Goal: Use online tool/utility: Use online tool/utility

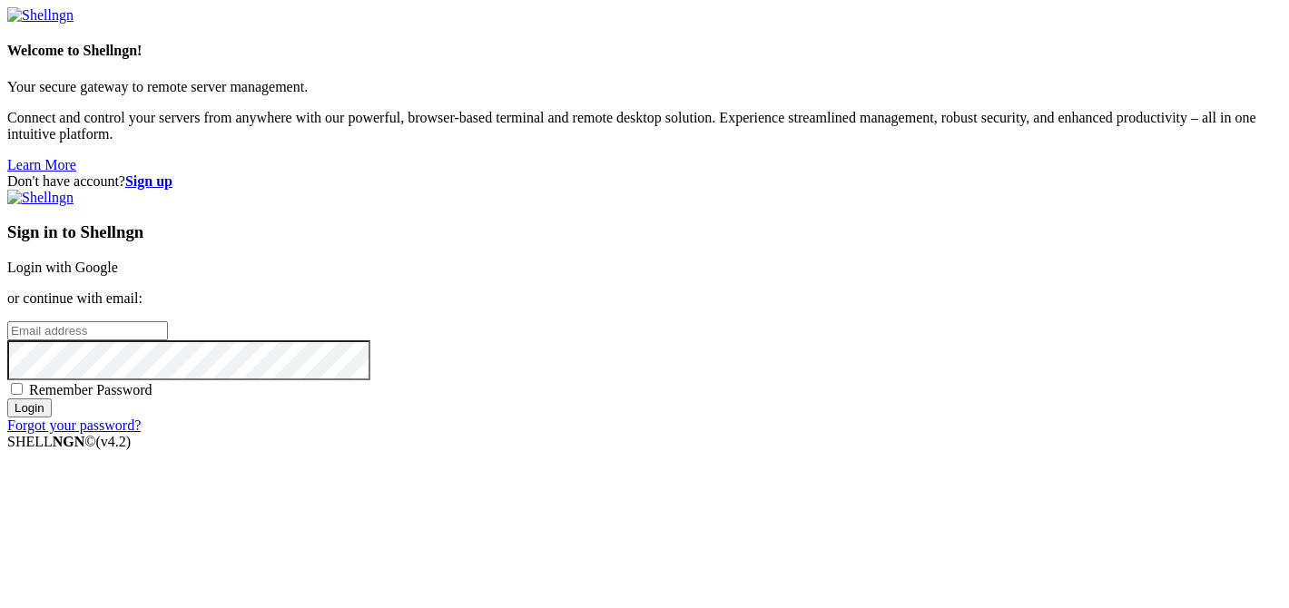
click at [118, 260] on link "Login with Google" at bounding box center [62, 267] width 111 height 15
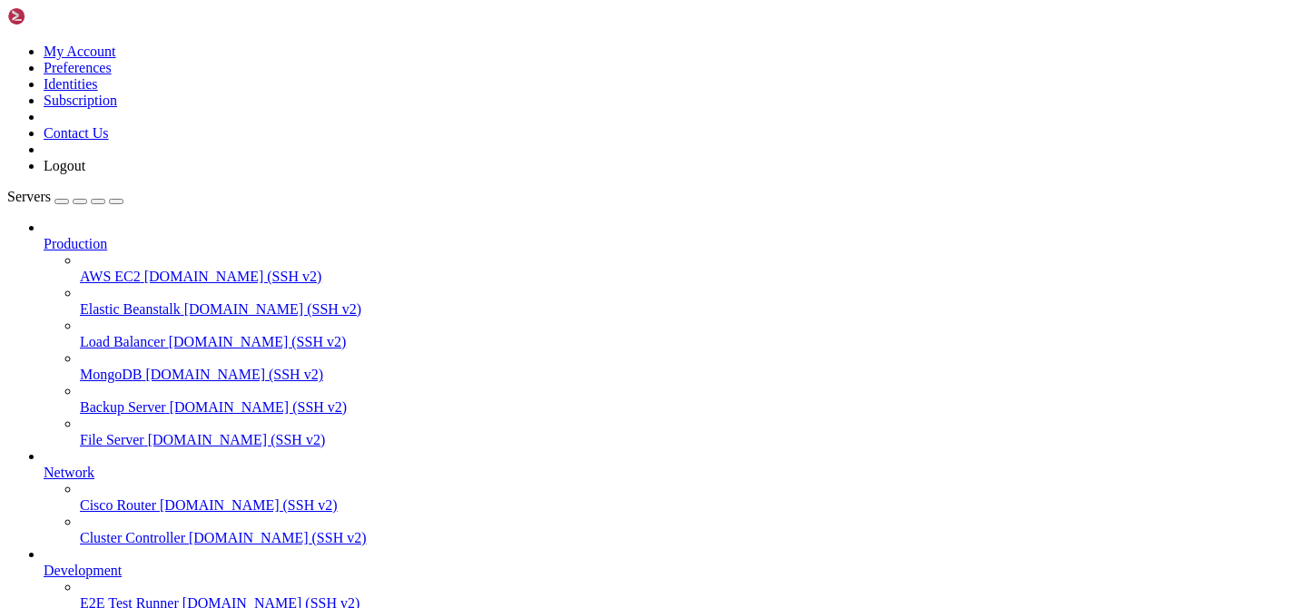
scroll to position [124, 0]
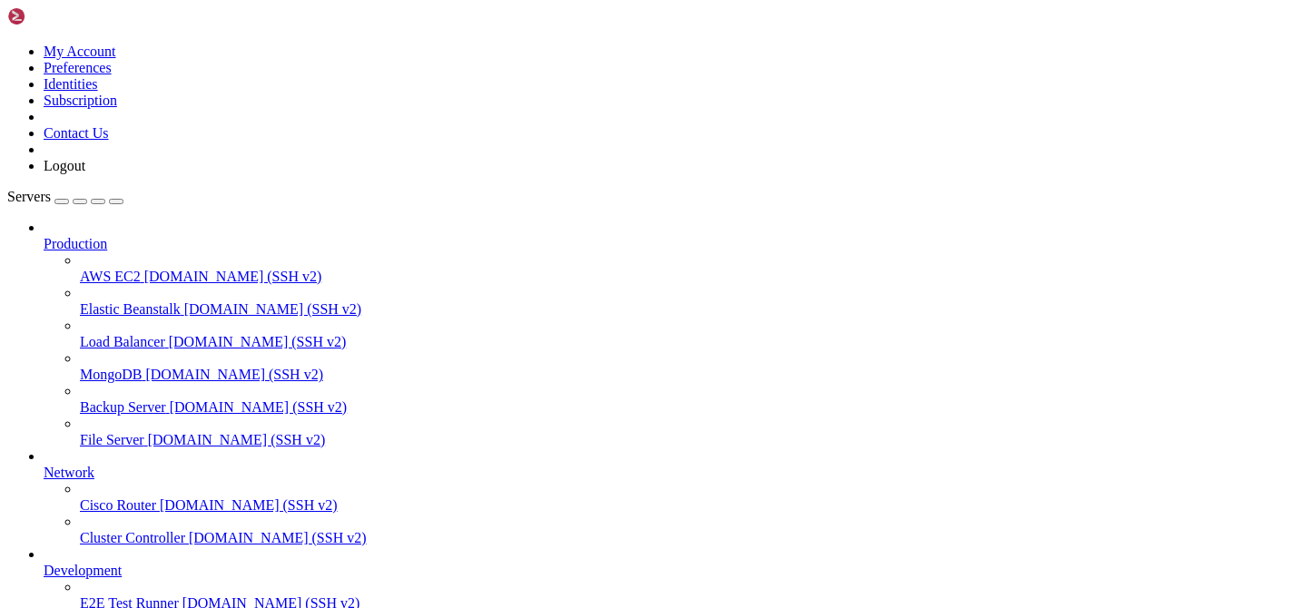
drag, startPoint x: 273, startPoint y: 1452, endPoint x: 14, endPoint y: 1438, distance: 260.1
copy div "dig +short [DOMAIN_NAME] dig +short [DOMAIN_NAME]"
